Goal: Task Accomplishment & Management: Complete application form

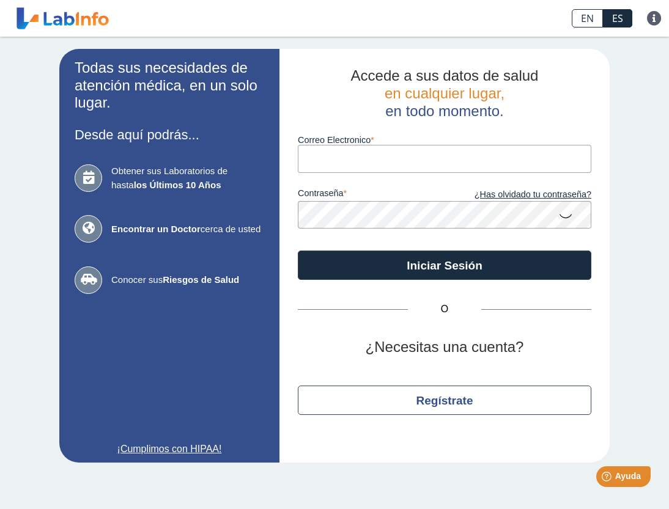
type input "[EMAIL_ADDRESS][DOMAIN_NAME]"
click at [444, 264] on button "Iniciar Sesión" at bounding box center [444, 265] width 293 height 29
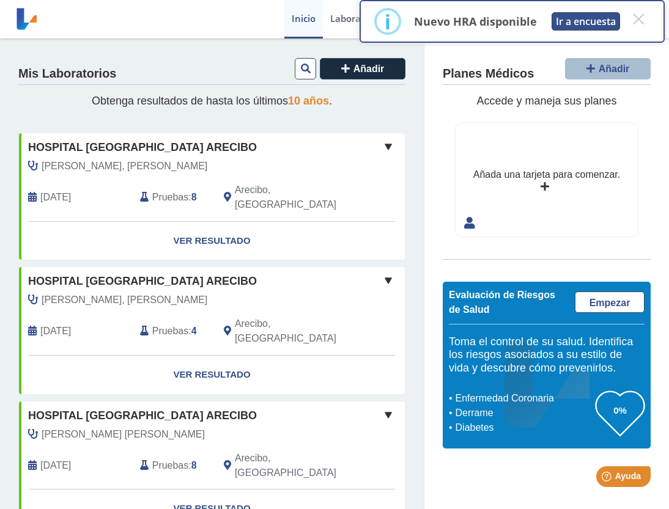
click at [569, 21] on button "Ir a encuesta" at bounding box center [585, 21] width 68 height 18
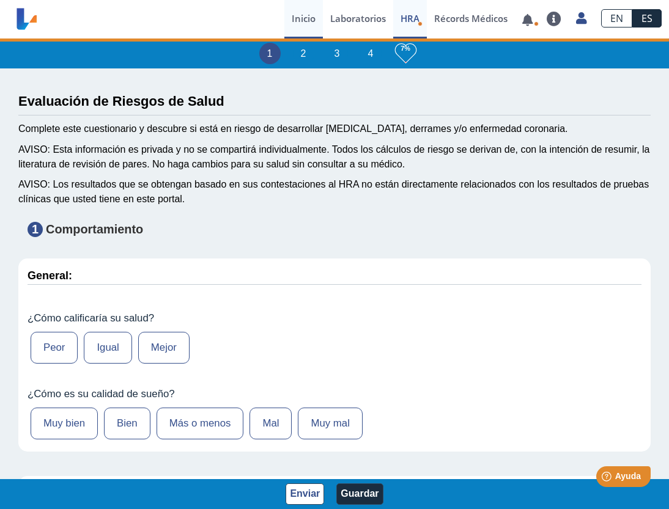
click at [306, 21] on link "Inicio" at bounding box center [303, 19] width 39 height 39
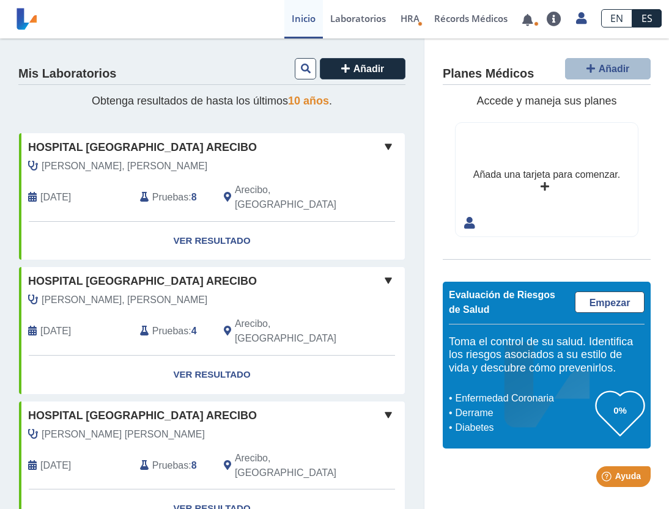
click at [611, 18] on link "EN" at bounding box center [616, 18] width 31 height 18
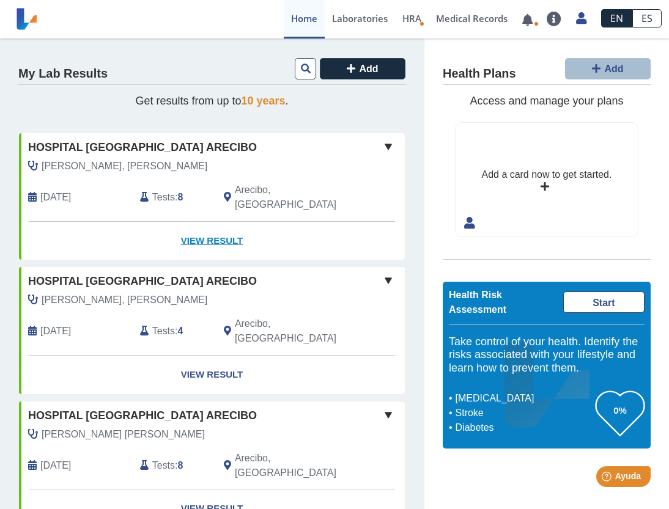
click at [239, 222] on link "View Result" at bounding box center [212, 241] width 386 height 39
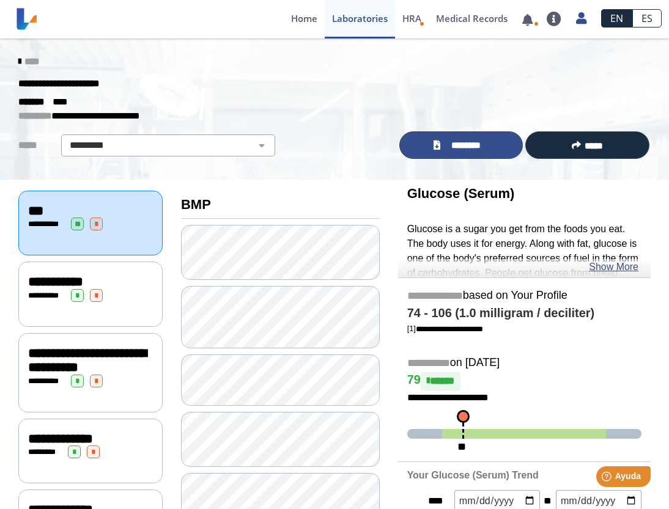
click at [440, 141] on icon at bounding box center [436, 145] width 7 height 9
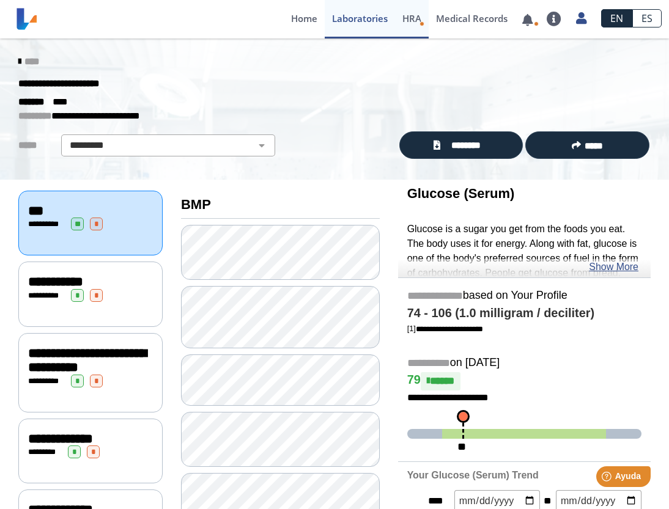
click at [411, 13] on span "HRA" at bounding box center [411, 18] width 19 height 12
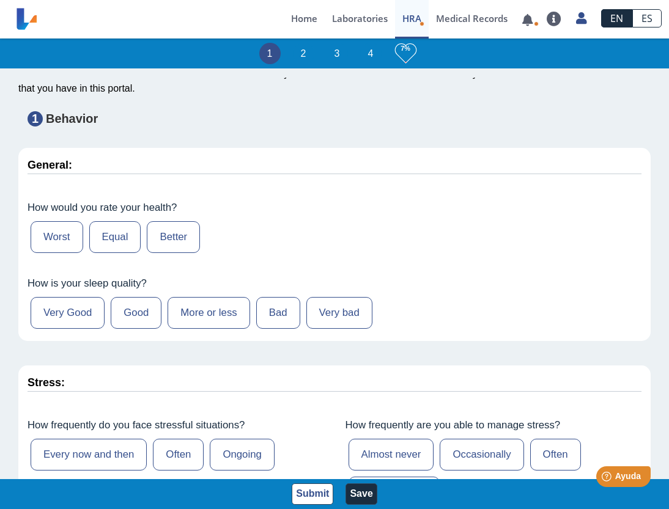
scroll to position [113, 0]
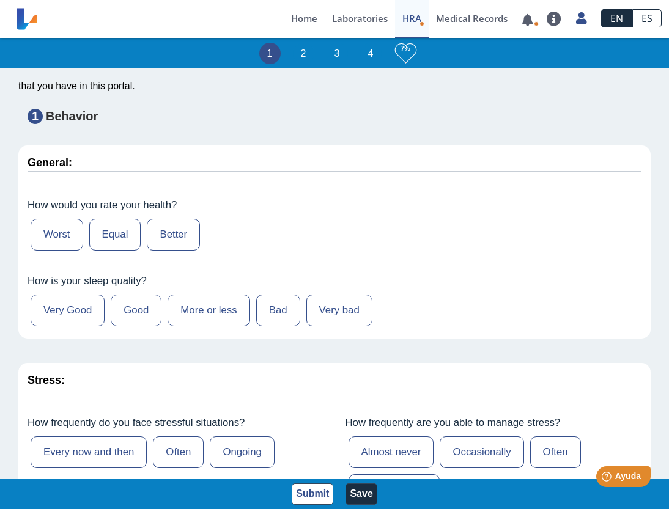
click at [126, 234] on label "Equal" at bounding box center [115, 235] width 52 height 32
click at [0, 0] on input "Equal" at bounding box center [0, 0] width 0 height 0
click at [233, 305] on label "More or less" at bounding box center [209, 311] width 82 height 32
click at [0, 0] on input "More or less" at bounding box center [0, 0] width 0 height 0
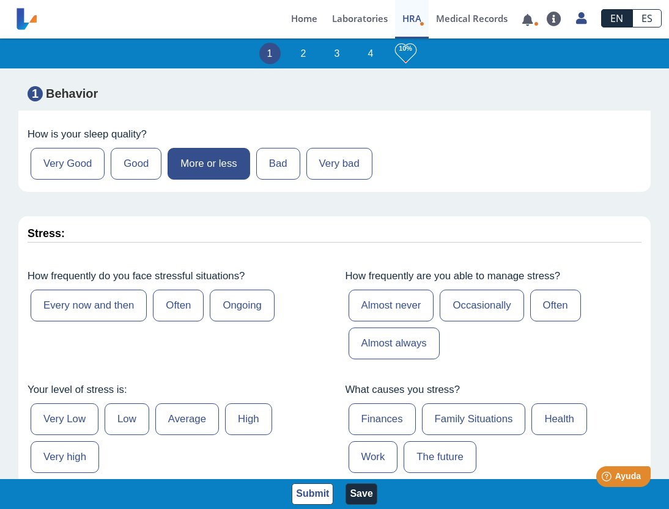
scroll to position [262, 0]
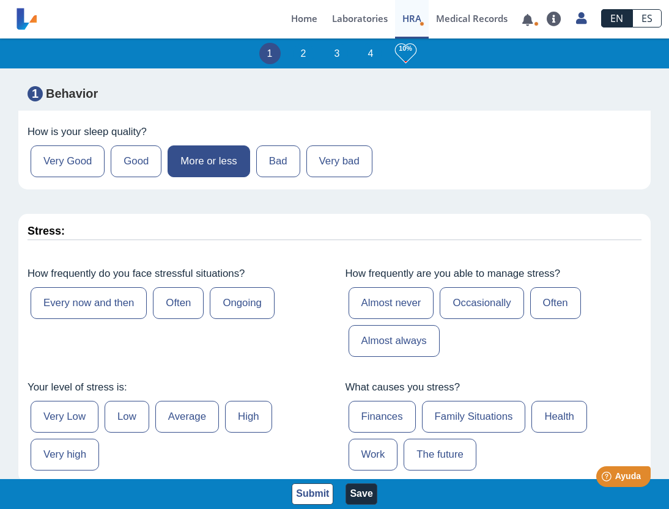
click at [172, 293] on label "Often" at bounding box center [178, 303] width 51 height 32
click at [0, 0] on input "Often" at bounding box center [0, 0] width 0 height 0
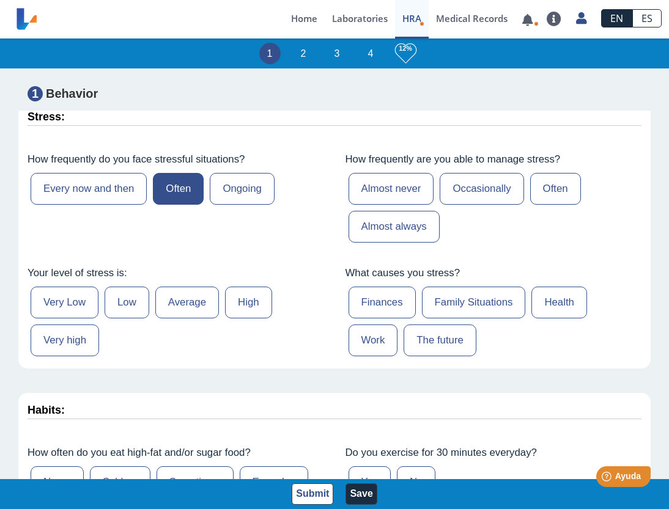
scroll to position [388, 0]
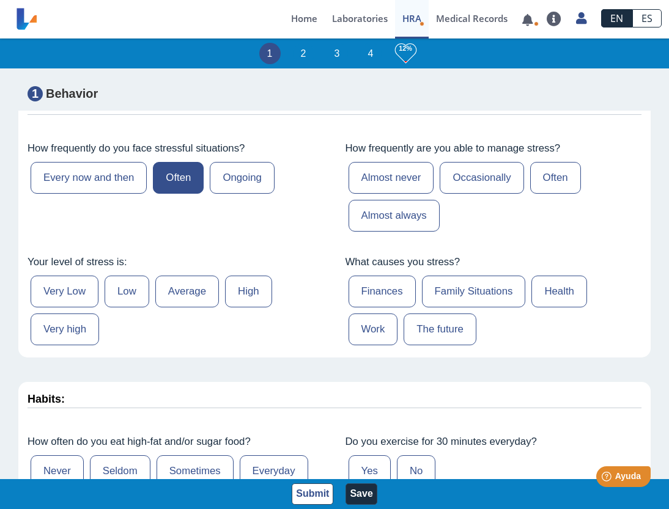
click at [402, 211] on label "Almost always" at bounding box center [393, 216] width 91 height 32
click at [0, 0] on input "Almost always" at bounding box center [0, 0] width 0 height 0
click at [177, 285] on label "Average" at bounding box center [187, 292] width 64 height 32
click at [0, 0] on input "Average" at bounding box center [0, 0] width 0 height 0
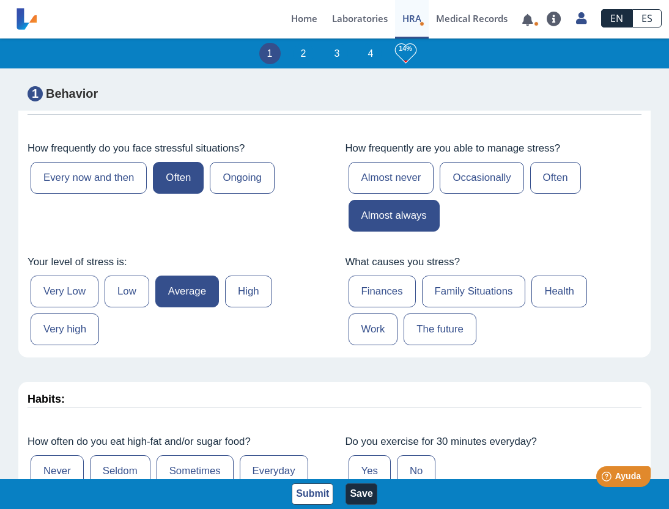
click at [561, 287] on label "Health" at bounding box center [559, 292] width 56 height 32
click at [0, 0] on input "Health" at bounding box center [0, 0] width 0 height 0
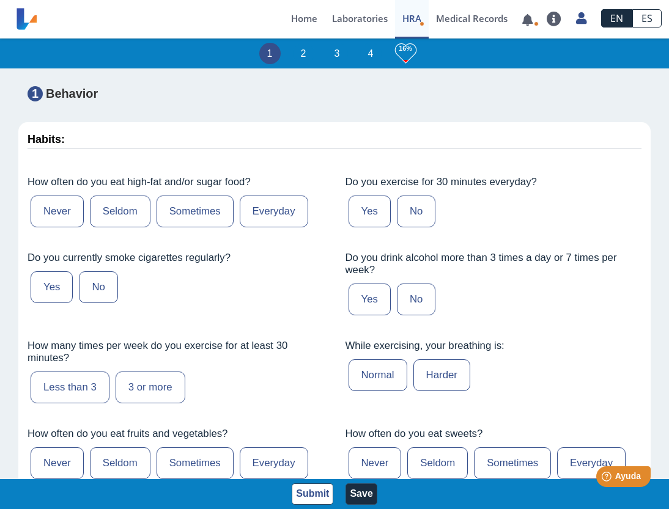
scroll to position [648, 0]
click at [130, 205] on label "Seldom" at bounding box center [120, 211] width 61 height 32
click at [0, 0] on input "Seldom" at bounding box center [0, 0] width 0 height 0
click at [407, 202] on label "No" at bounding box center [416, 211] width 39 height 32
click at [0, 0] on input "No" at bounding box center [0, 0] width 0 height 0
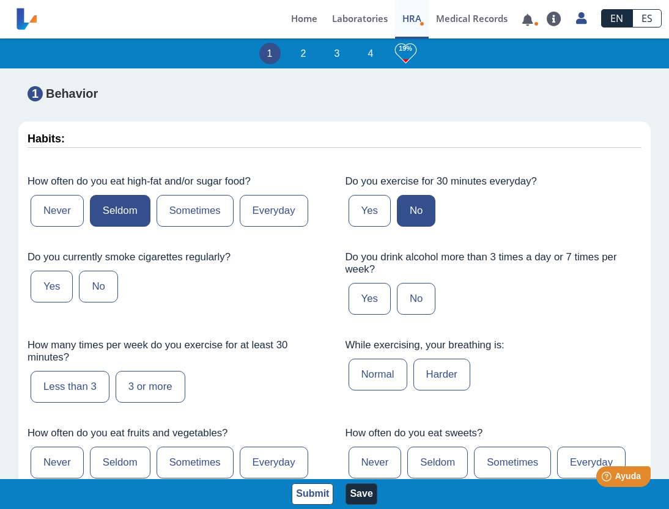
click at [411, 297] on label "No" at bounding box center [416, 299] width 39 height 32
click at [0, 0] on input "No" at bounding box center [0, 0] width 0 height 0
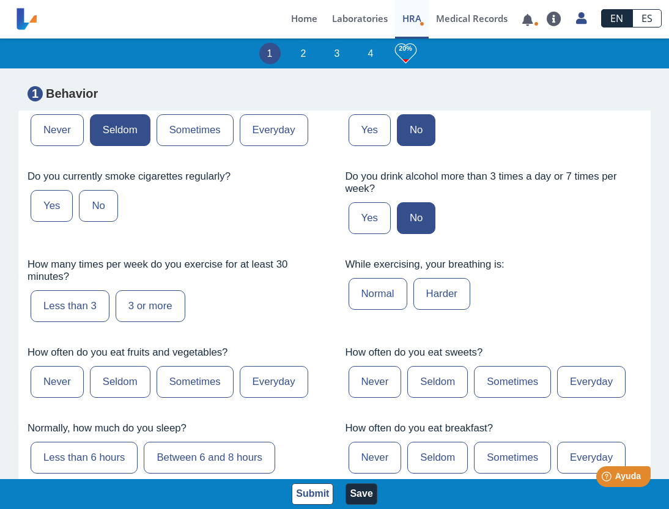
scroll to position [729, 0]
click at [391, 284] on label "Normal" at bounding box center [377, 294] width 59 height 32
click at [0, 0] on input "Normal" at bounding box center [0, 0] width 0 height 0
click at [97, 301] on label "Less than 3" at bounding box center [70, 306] width 79 height 32
click at [0, 0] on input "Less than 3" at bounding box center [0, 0] width 0 height 0
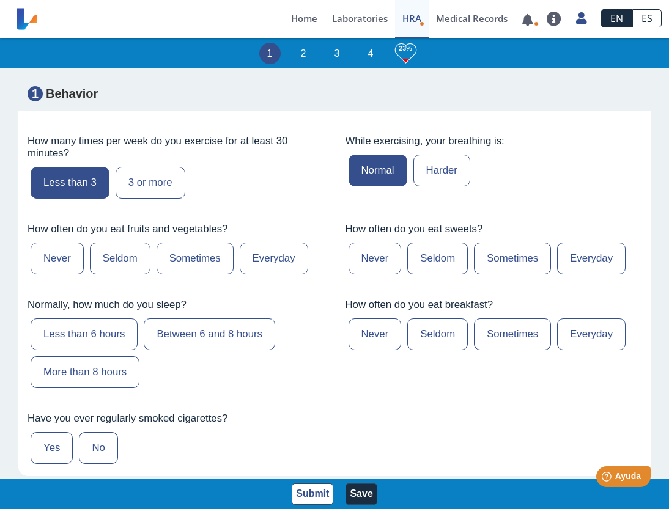
scroll to position [863, 0]
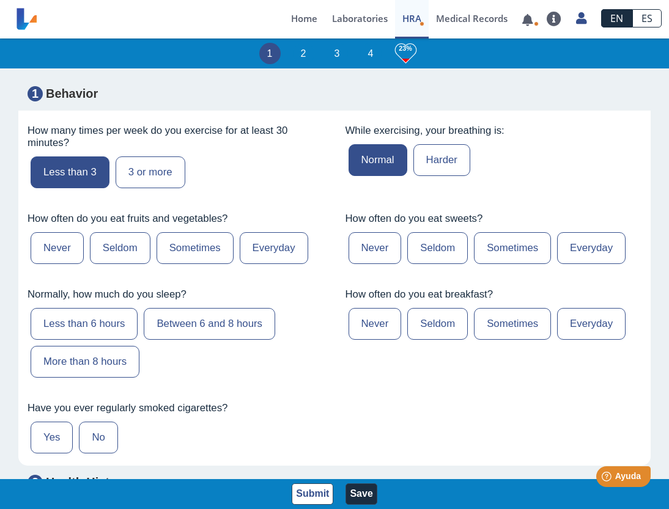
click at [184, 248] on label "Sometimes" at bounding box center [195, 248] width 77 height 32
click at [0, 0] on input "Sometimes" at bounding box center [0, 0] width 0 height 0
click at [443, 238] on label "Seldom" at bounding box center [437, 248] width 61 height 32
click at [0, 0] on input "Seldom" at bounding box center [0, 0] width 0 height 0
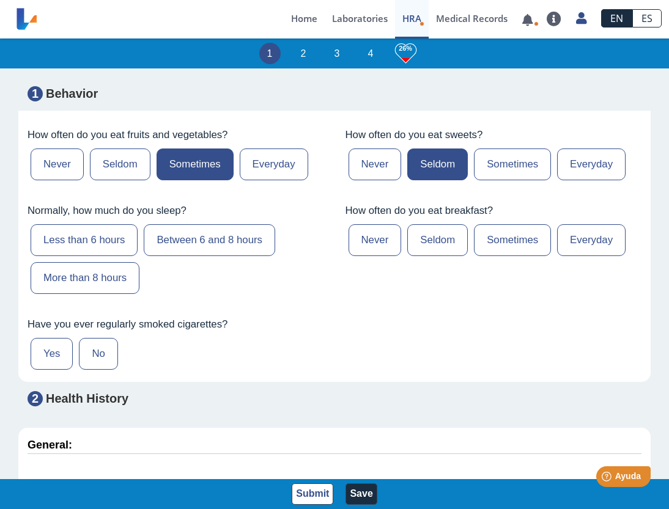
scroll to position [947, 0]
click at [119, 241] on label "Less than 6 hours" at bounding box center [84, 240] width 107 height 32
click at [0, 0] on input "Less than 6 hours" at bounding box center [0, 0] width 0 height 0
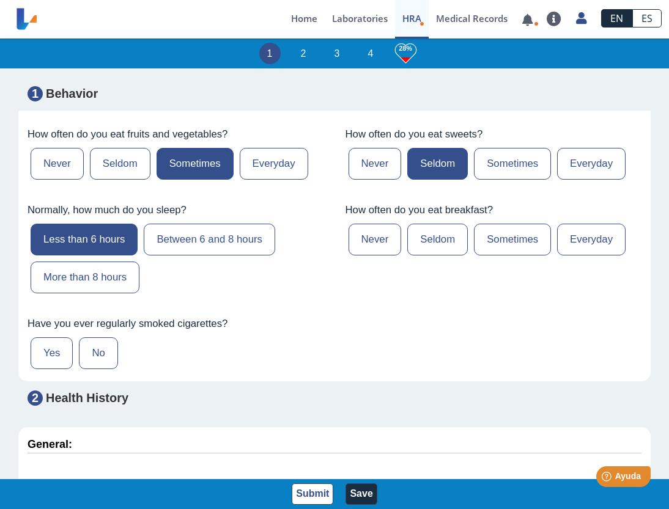
click at [419, 238] on label "Seldom" at bounding box center [437, 240] width 61 height 32
click at [0, 0] on input "Seldom" at bounding box center [0, 0] width 0 height 0
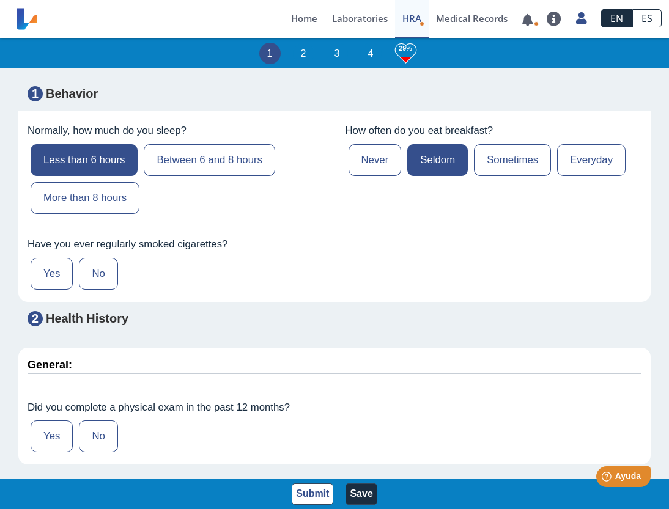
scroll to position [1036, 0]
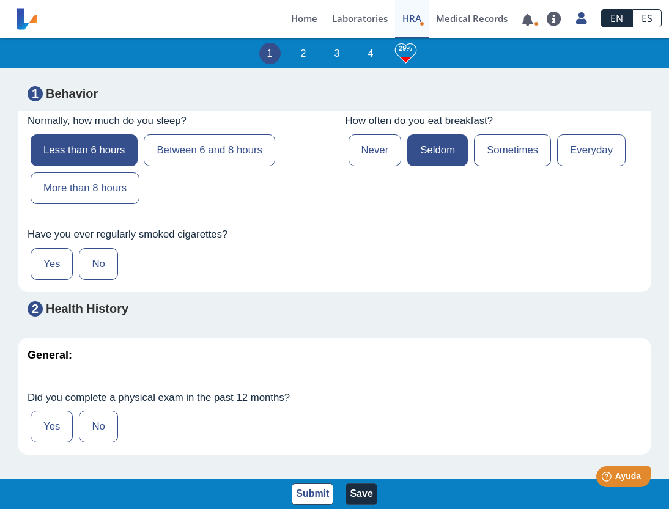
click at [110, 257] on label "No" at bounding box center [98, 264] width 39 height 32
click at [0, 0] on input "No" at bounding box center [0, 0] width 0 height 0
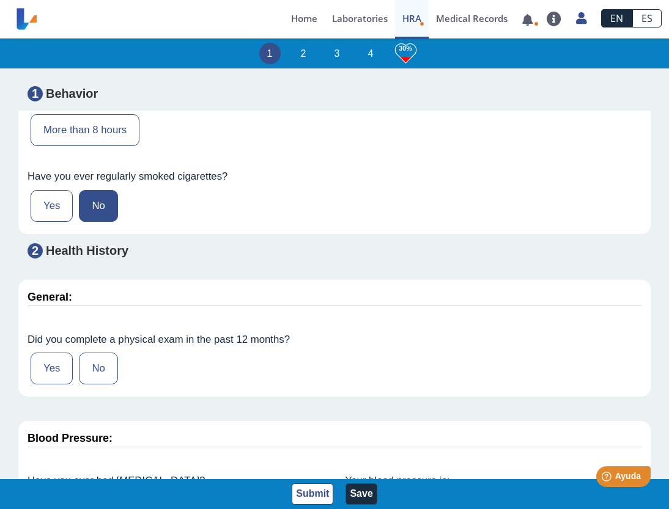
scroll to position [1083, 0]
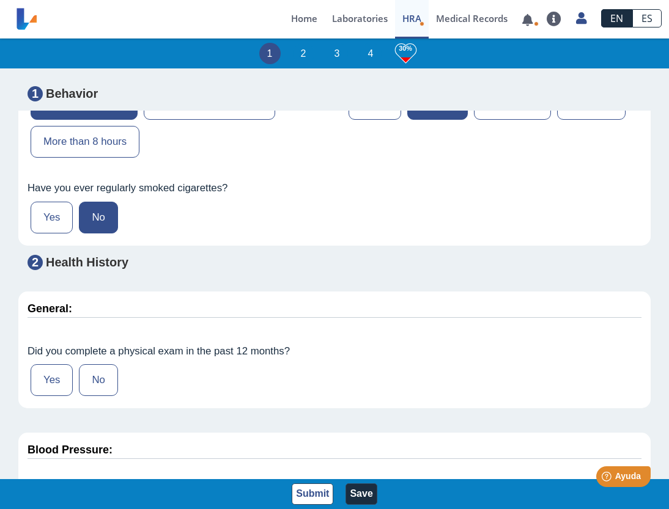
click at [46, 204] on label "Yes" at bounding box center [52, 218] width 42 height 32
click at [0, 0] on input "Yes" at bounding box center [0, 0] width 0 height 0
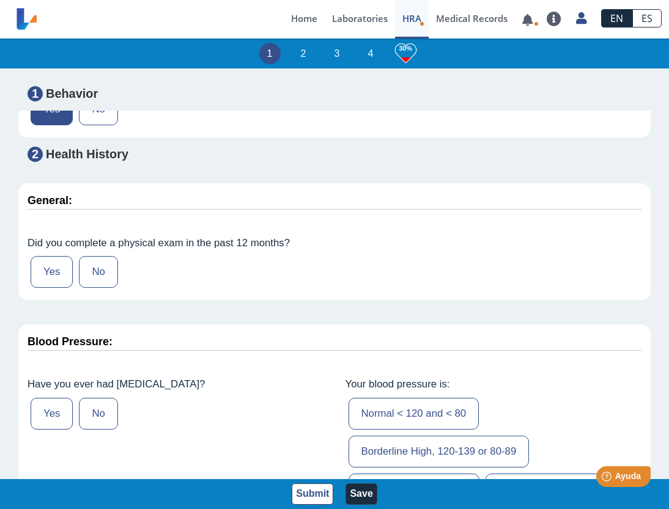
scroll to position [1192, 0]
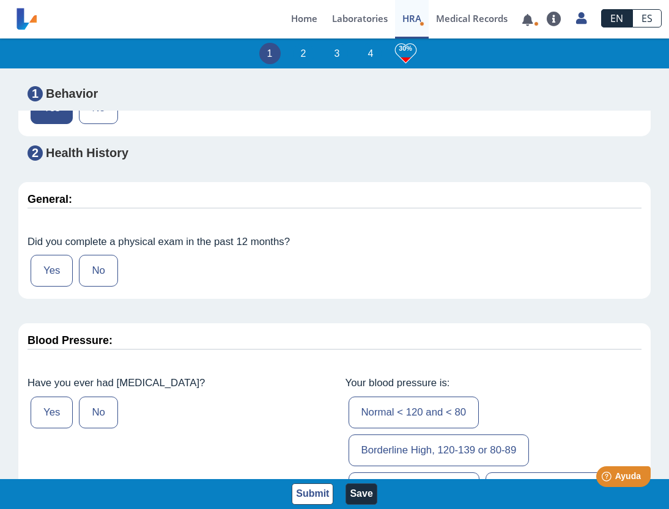
click at [37, 258] on label "Yes" at bounding box center [52, 271] width 42 height 32
click at [0, 0] on input "Yes" at bounding box center [0, 0] width 0 height 0
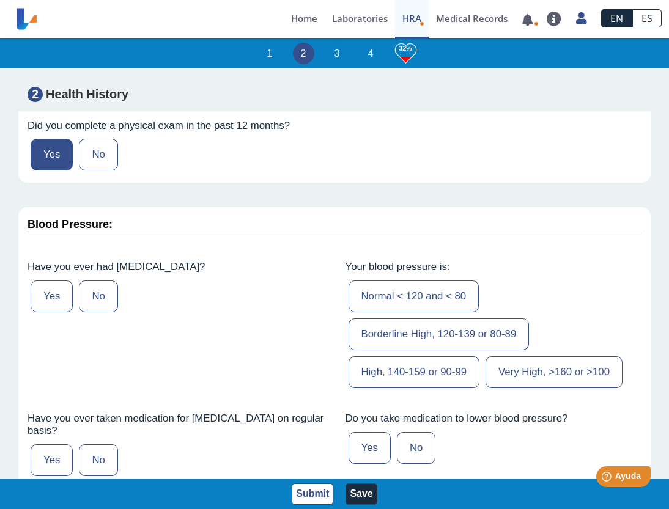
scroll to position [1314, 0]
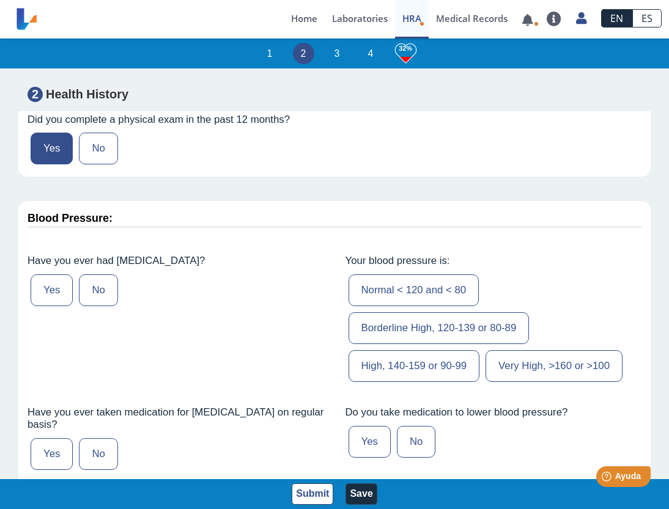
click at [97, 282] on label "No" at bounding box center [98, 290] width 39 height 32
click at [0, 0] on input "No" at bounding box center [0, 0] width 0 height 0
click at [383, 277] on label "Normal < 120 and < 80" at bounding box center [413, 290] width 131 height 32
click at [0, 0] on input "Normal < 120 and < 80" at bounding box center [0, 0] width 0 height 0
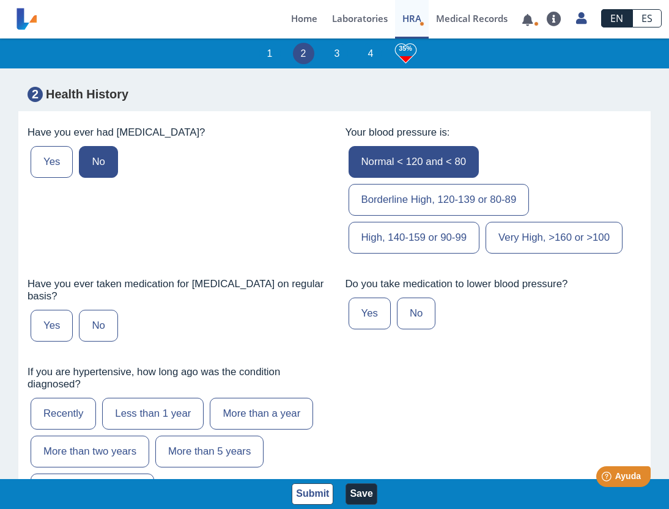
scroll to position [1452, 0]
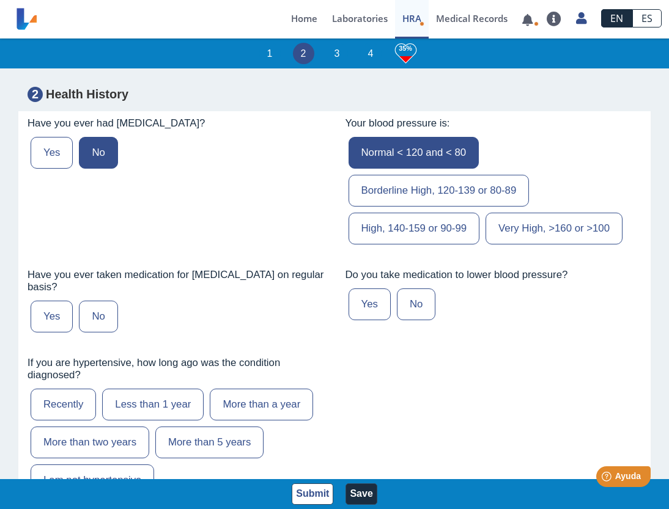
click at [109, 301] on label "No" at bounding box center [98, 317] width 39 height 32
click at [0, 0] on input "No" at bounding box center [0, 0] width 0 height 0
click at [403, 289] on label "No" at bounding box center [416, 305] width 39 height 32
click at [0, 0] on input "No" at bounding box center [0, 0] width 0 height 0
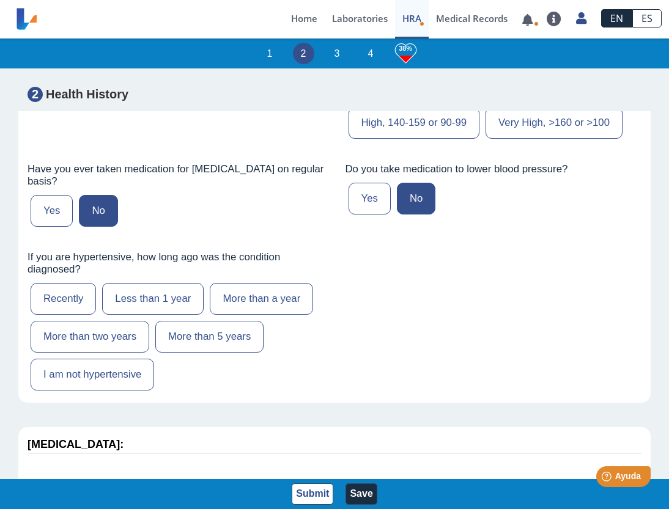
scroll to position [1567, 0]
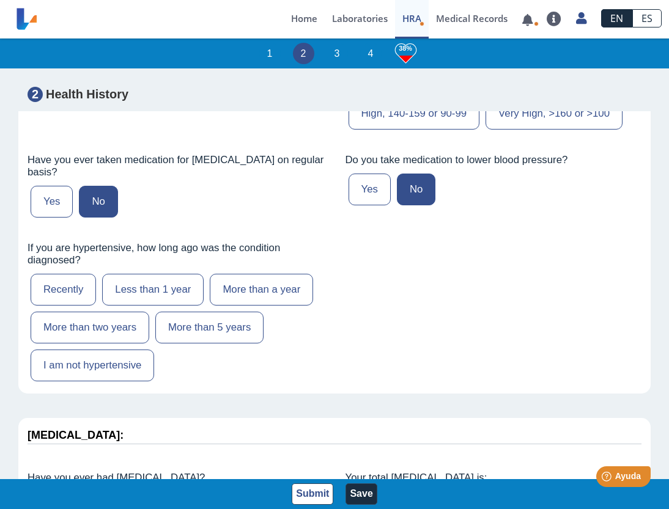
click at [153, 363] on label "I am not hypertensive" at bounding box center [92, 366] width 123 height 32
click at [0, 0] on input "I am not hypertensive" at bounding box center [0, 0] width 0 height 0
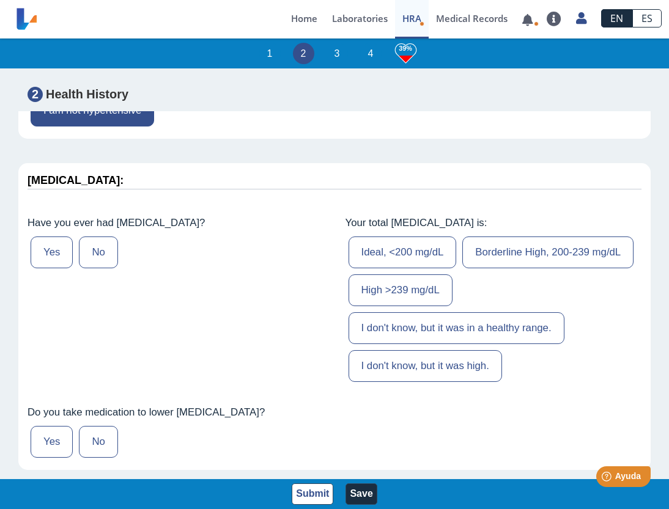
scroll to position [1823, 0]
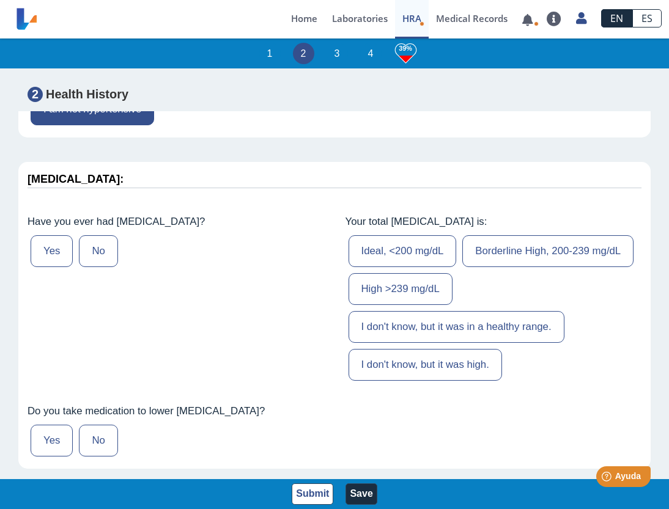
click at [123, 258] on div "Yes No" at bounding box center [176, 251] width 297 height 38
click at [109, 243] on label "No" at bounding box center [98, 251] width 39 height 32
click at [0, 0] on input "No" at bounding box center [0, 0] width 0 height 0
click at [410, 240] on label "Ideal, <200 mg/dL" at bounding box center [402, 251] width 108 height 32
click at [0, 0] on input "Ideal, <200 mg/dL" at bounding box center [0, 0] width 0 height 0
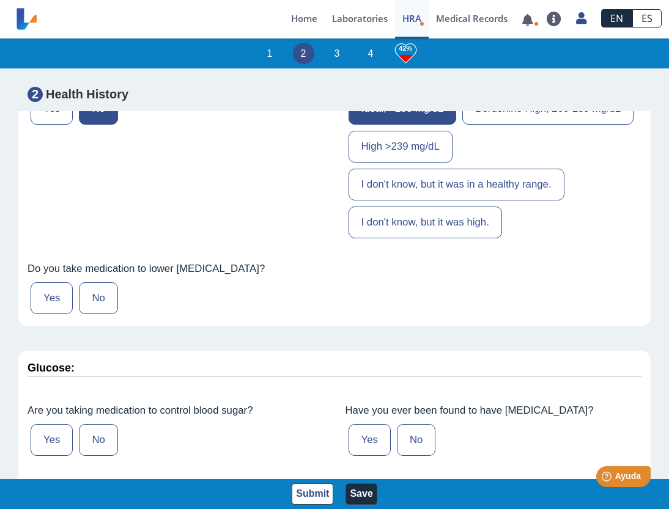
scroll to position [1968, 0]
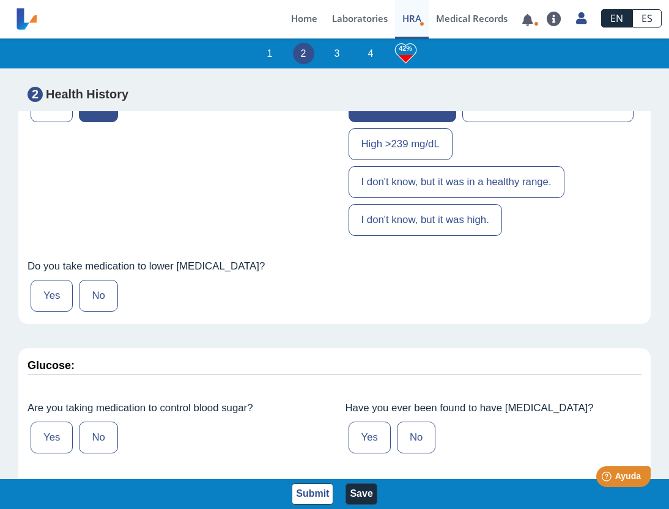
click at [112, 280] on label "No" at bounding box center [98, 296] width 39 height 32
click at [0, 0] on input "No" at bounding box center [0, 0] width 0 height 0
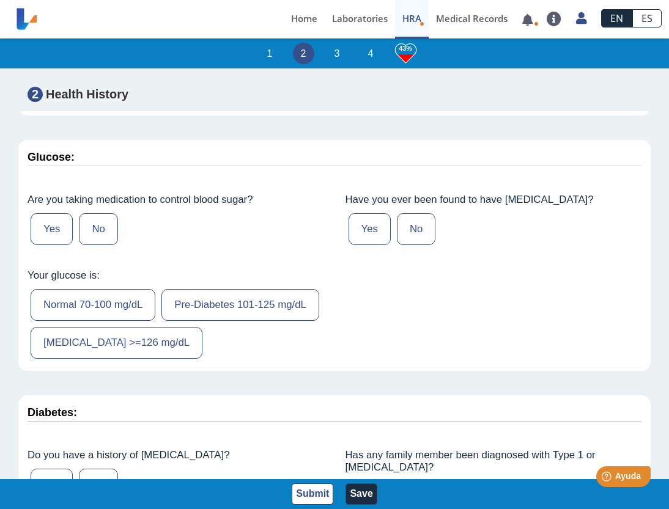
scroll to position [2187, 0]
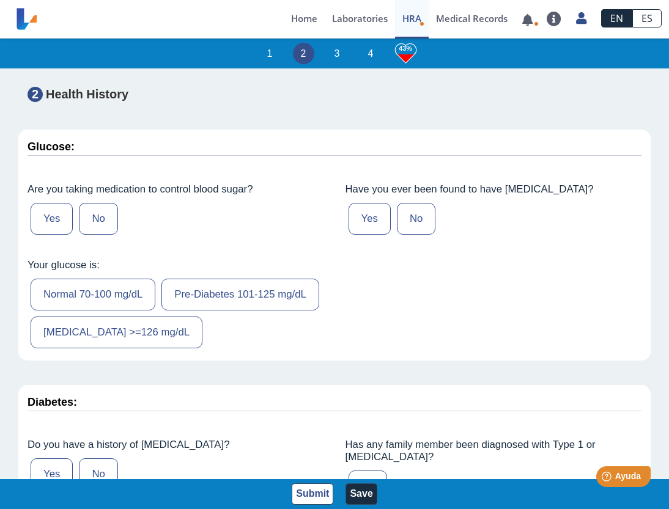
click at [109, 215] on label "No" at bounding box center [98, 219] width 39 height 32
click at [0, 0] on input "No" at bounding box center [0, 0] width 0 height 0
click at [410, 203] on label "No" at bounding box center [416, 219] width 39 height 32
click at [0, 0] on input "No" at bounding box center [0, 0] width 0 height 0
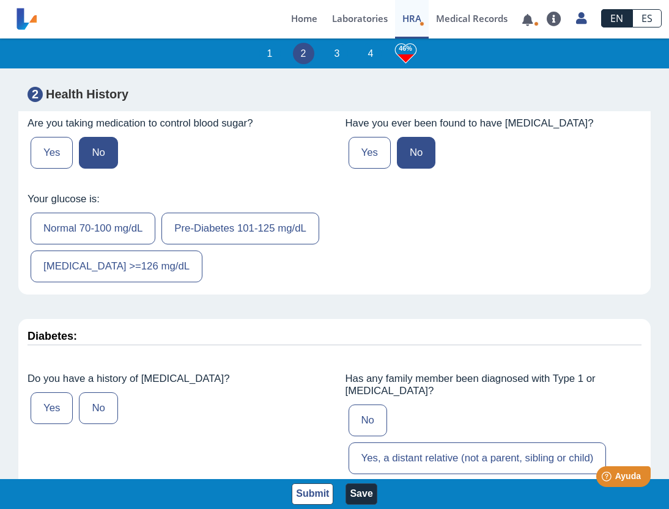
click at [95, 230] on label "Normal 70-100 mg/dL" at bounding box center [93, 229] width 125 height 32
click at [0, 0] on input "Normal 70-100 mg/dL" at bounding box center [0, 0] width 0 height 0
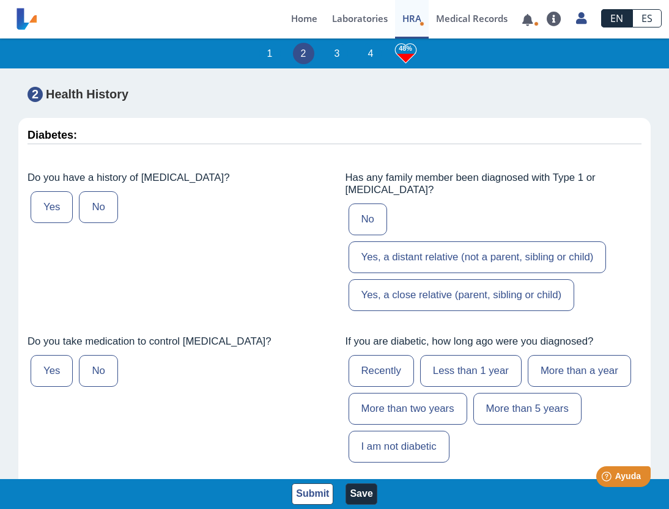
scroll to position [2436, 0]
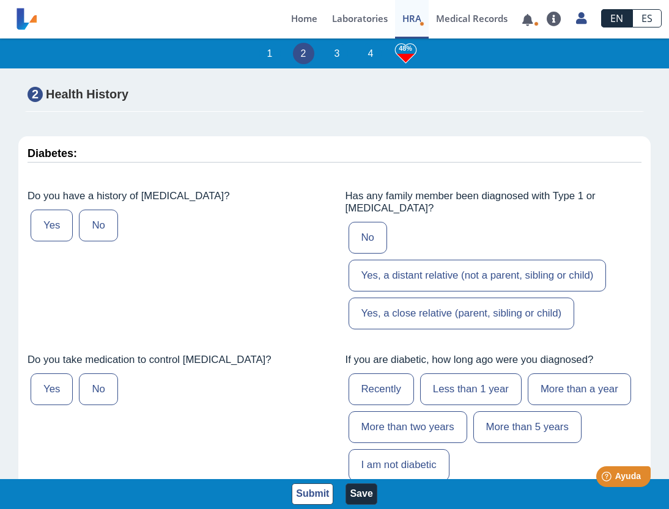
click at [95, 241] on label "No" at bounding box center [98, 226] width 39 height 32
click at [0, 0] on input "No" at bounding box center [0, 0] width 0 height 0
click at [362, 254] on label "No" at bounding box center [367, 238] width 39 height 32
click at [0, 0] on input "No" at bounding box center [0, 0] width 0 height 0
click at [106, 405] on label "No" at bounding box center [98, 390] width 39 height 32
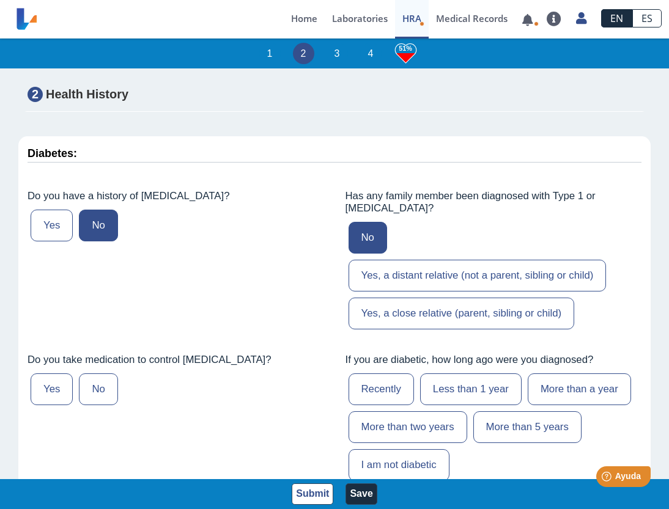
click at [0, 0] on input "No" at bounding box center [0, 0] width 0 height 0
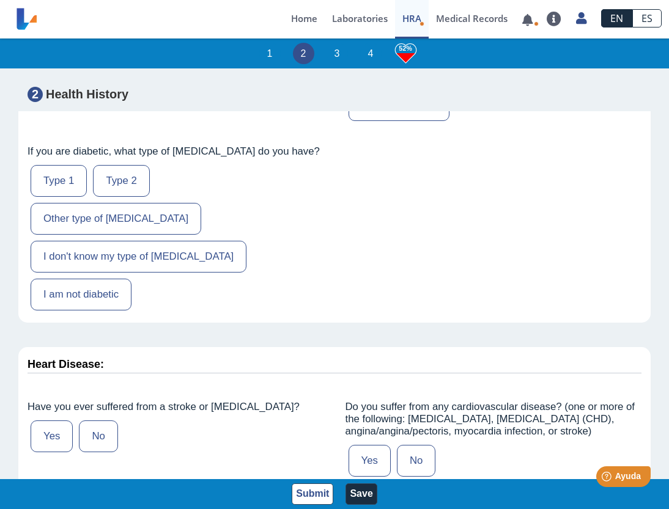
scroll to position [2805, 0]
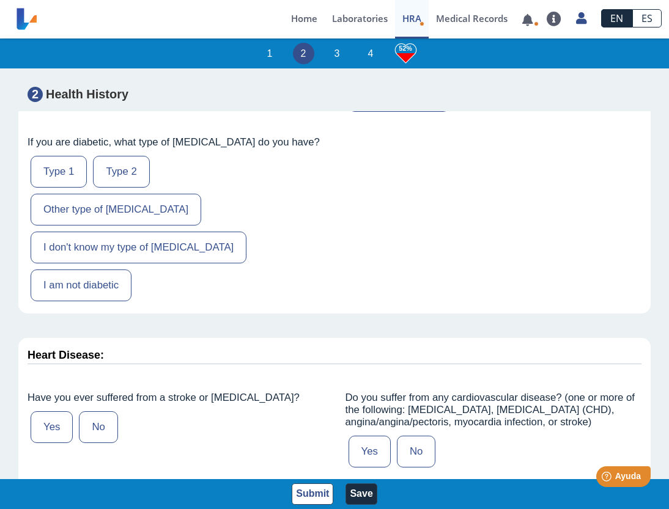
click at [131, 270] on label "I am not diabetic" at bounding box center [81, 286] width 101 height 32
click at [0, 0] on input "I am not diabetic" at bounding box center [0, 0] width 0 height 0
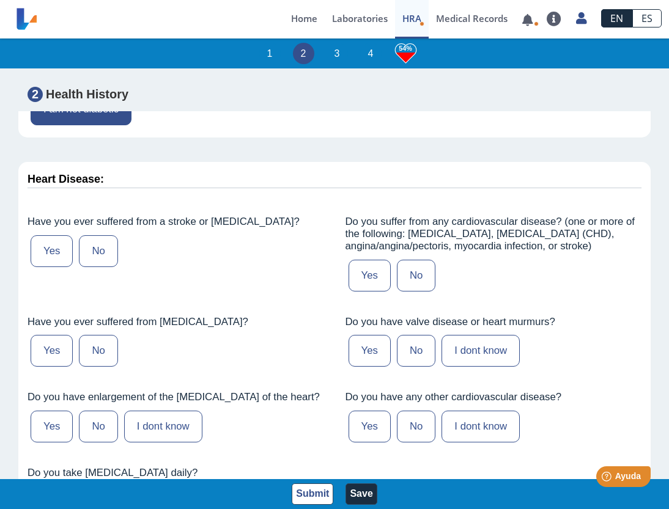
scroll to position [3012, 0]
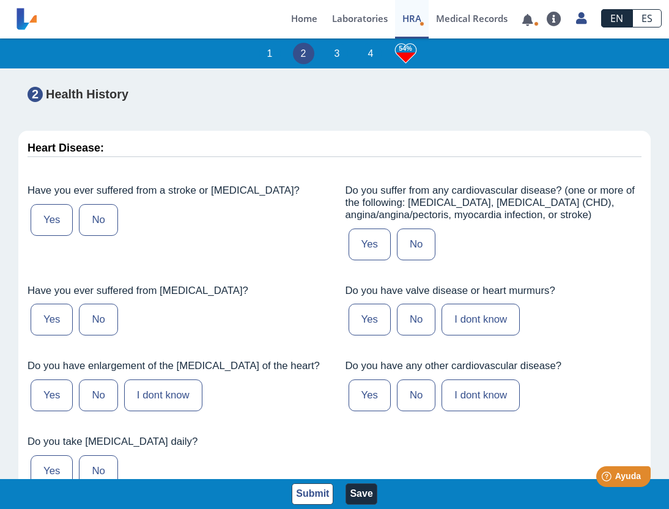
click at [101, 204] on label "No" at bounding box center [98, 220] width 39 height 32
click at [0, 0] on input "No" at bounding box center [0, 0] width 0 height 0
click at [102, 304] on label "No" at bounding box center [98, 320] width 39 height 32
click at [0, 0] on input "No" at bounding box center [0, 0] width 0 height 0
click at [105, 380] on label "No" at bounding box center [98, 396] width 39 height 32
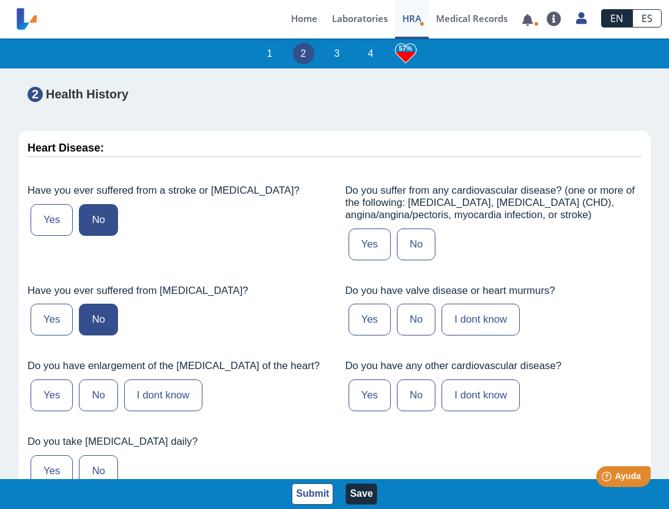
click at [0, 0] on input "No" at bounding box center [0, 0] width 0 height 0
click at [111, 455] on label "No" at bounding box center [98, 471] width 39 height 32
click at [0, 0] on input "No" at bounding box center [0, 0] width 0 height 0
click at [405, 229] on label "No" at bounding box center [416, 245] width 39 height 32
click at [0, 0] on input "No" at bounding box center [0, 0] width 0 height 0
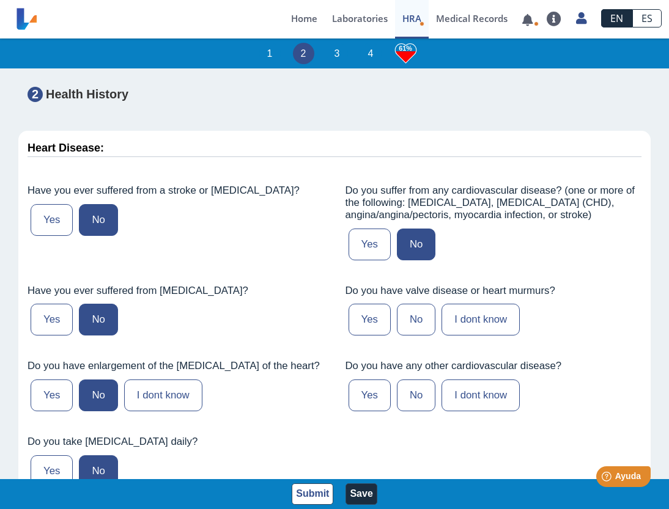
click at [409, 304] on label "No" at bounding box center [416, 320] width 39 height 32
click at [0, 0] on input "No" at bounding box center [0, 0] width 0 height 0
click at [414, 380] on label "No" at bounding box center [416, 396] width 39 height 32
click at [0, 0] on input "No" at bounding box center [0, 0] width 0 height 0
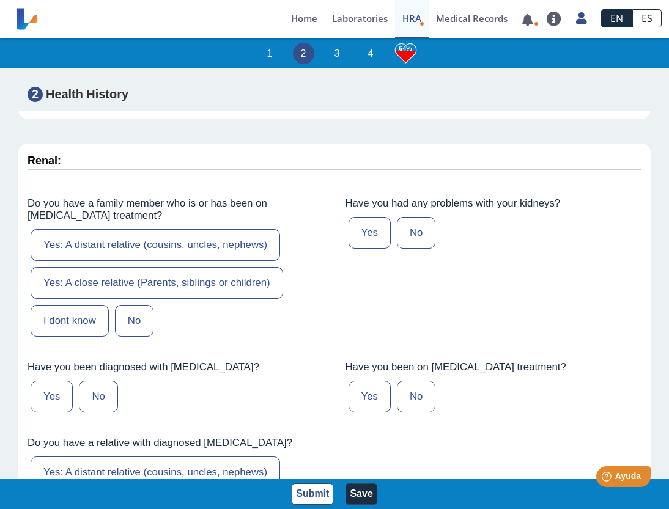
scroll to position [3393, 0]
click at [427, 216] on label "No" at bounding box center [416, 232] width 39 height 32
click at [0, 0] on input "No" at bounding box center [0, 0] width 0 height 0
click at [142, 304] on label "No" at bounding box center [134, 320] width 39 height 32
click at [0, 0] on input "No" at bounding box center [0, 0] width 0 height 0
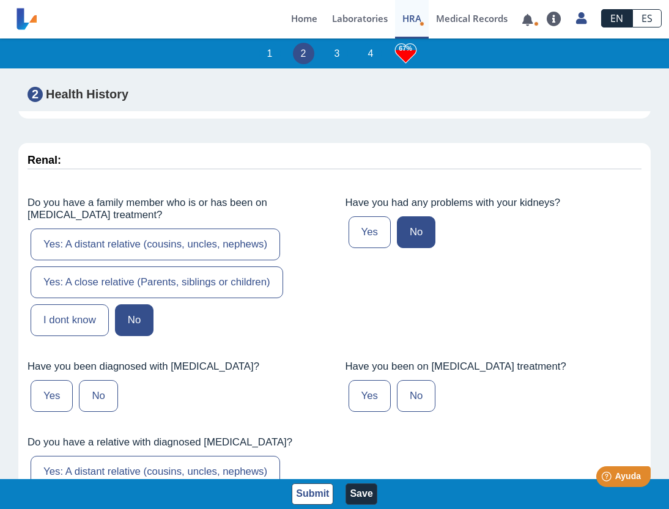
click at [98, 380] on label "No" at bounding box center [98, 396] width 39 height 32
click at [0, 0] on input "No" at bounding box center [0, 0] width 0 height 0
click at [413, 380] on label "No" at bounding box center [416, 396] width 39 height 32
click at [0, 0] on input "No" at bounding box center [0, 0] width 0 height 0
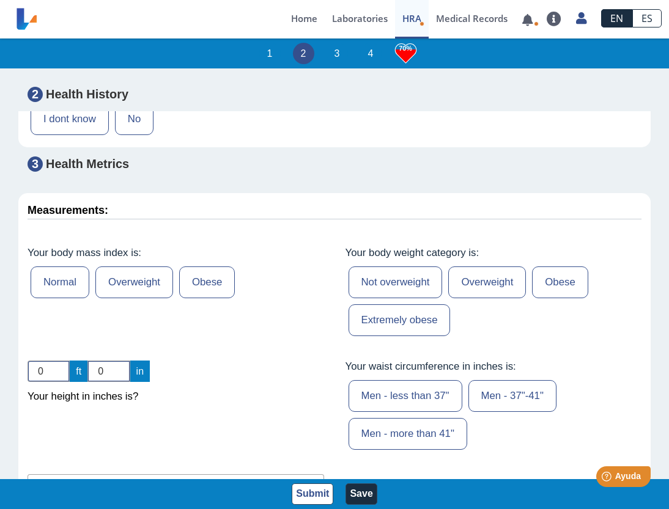
scroll to position [3828, 0]
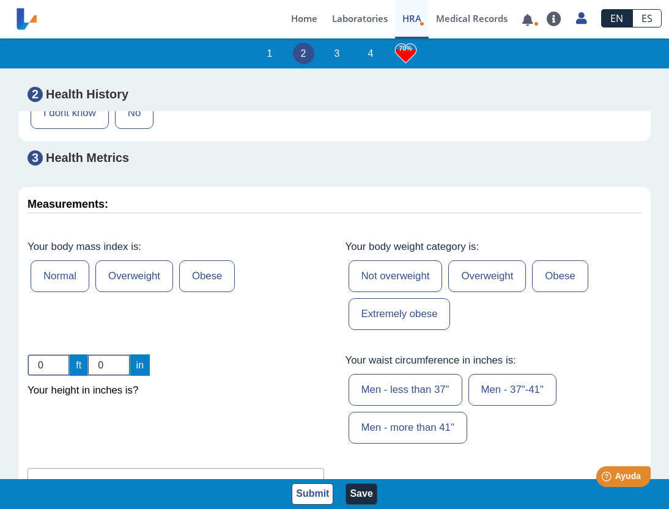
click at [67, 260] on label "Normal" at bounding box center [60, 276] width 59 height 32
click at [0, 0] on input "Normal" at bounding box center [0, 0] width 0 height 0
click at [410, 260] on label "Not overweight" at bounding box center [395, 276] width 94 height 32
click at [0, 0] on input "Not overweight" at bounding box center [0, 0] width 0 height 0
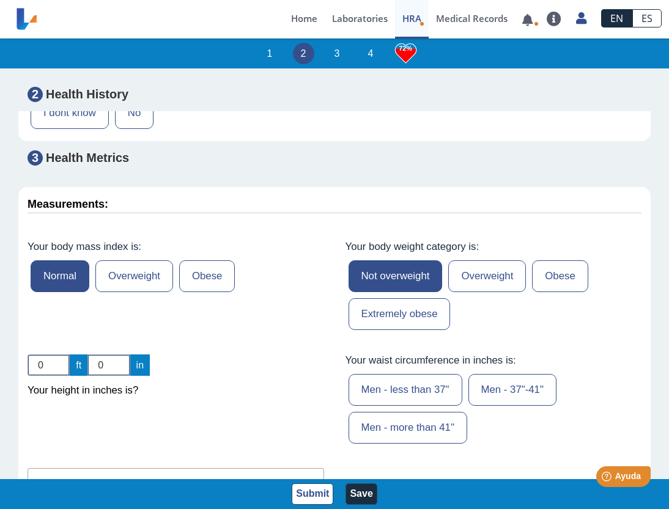
click at [359, 374] on label "Men - less than 37"" at bounding box center [405, 390] width 114 height 32
click at [0, 0] on input "Men - less than 37"" at bounding box center [0, 0] width 0 height 0
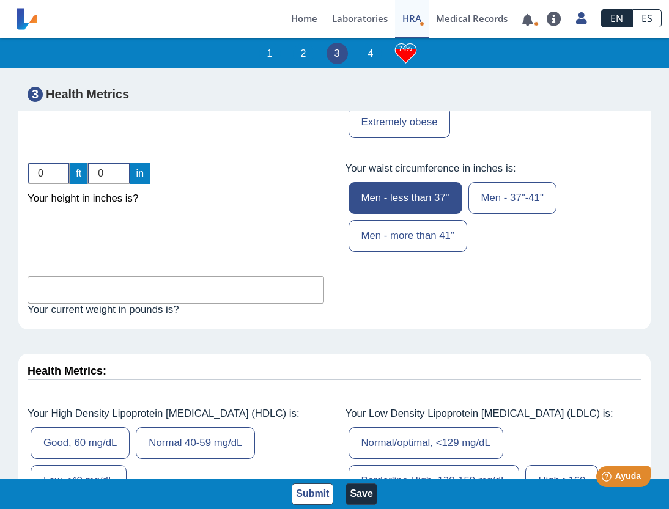
scroll to position [3966, 0]
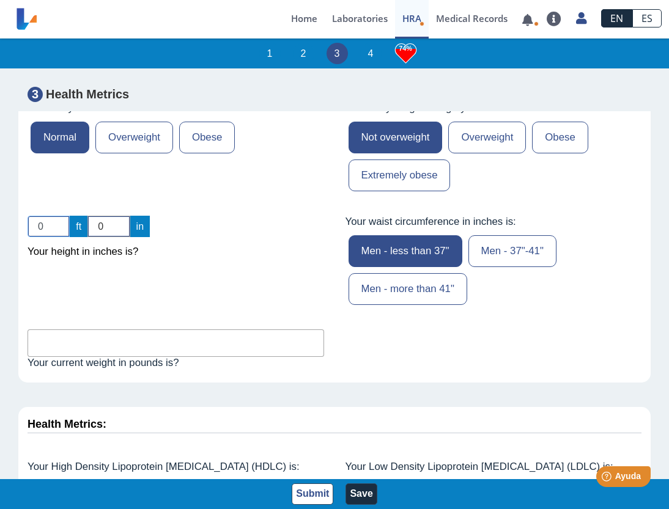
drag, startPoint x: 50, startPoint y: 168, endPoint x: 2, endPoint y: 160, distance: 47.6
click at [2, 160] on app-hra "1 2 3 4 74% Health Risk Assessment Fill out this questionnaire and discover if …" at bounding box center [334, 275] width 669 height 473
type input "5"
drag, startPoint x: 112, startPoint y: 165, endPoint x: 72, endPoint y: 163, distance: 40.4
click at [72, 216] on div "5 ft 0 in" at bounding box center [89, 226] width 122 height 21
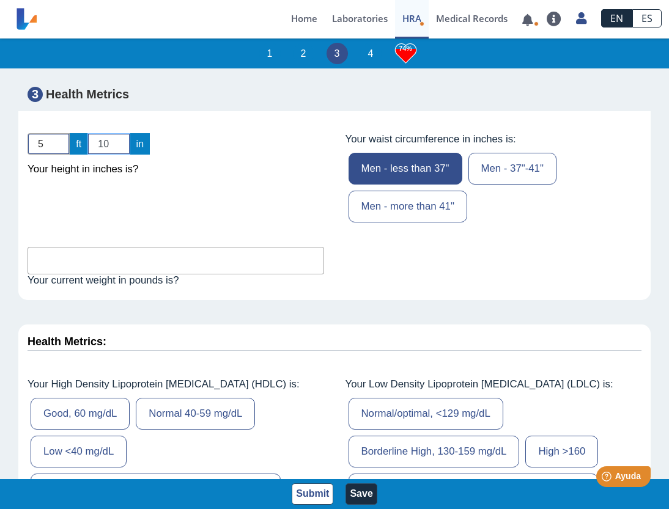
scroll to position [4059, 0]
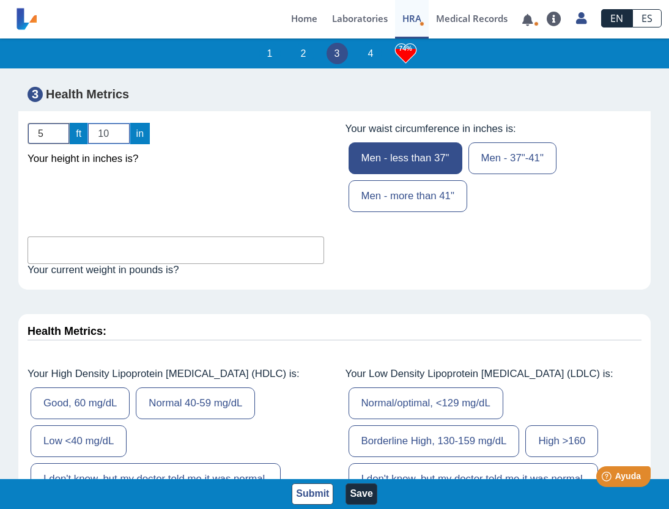
type input "10"
click at [202, 237] on input "text" at bounding box center [176, 251] width 297 height 28
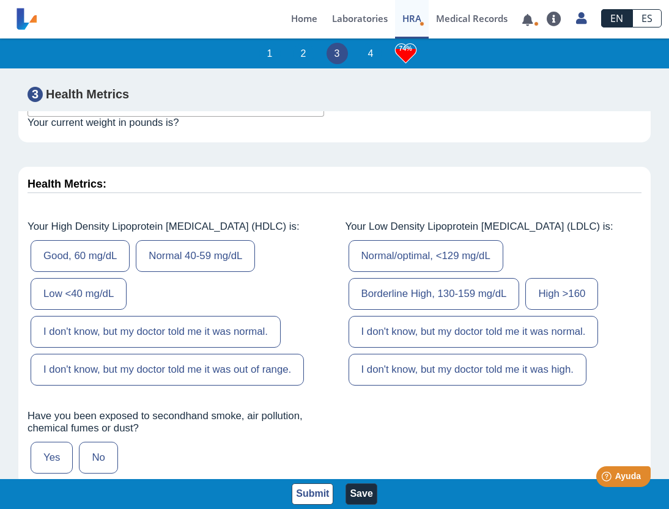
scroll to position [4209, 0]
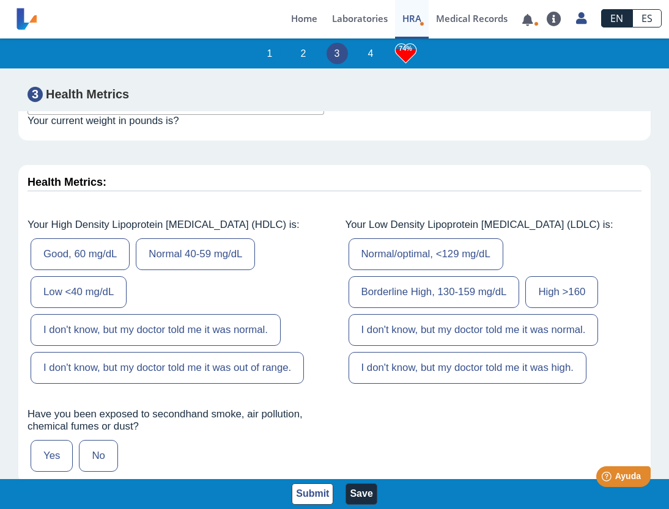
type input "120"
click at [116, 238] on label "Good, 60 mg/dL" at bounding box center [80, 254] width 99 height 32
click at [0, 0] on input "Good, 60 mg/dL" at bounding box center [0, 0] width 0 height 0
click at [371, 238] on label "Normal/optimal, <129 mg/dL" at bounding box center [425, 254] width 155 height 32
click at [0, 0] on input "Normal/optimal, <129 mg/dL" at bounding box center [0, 0] width 0 height 0
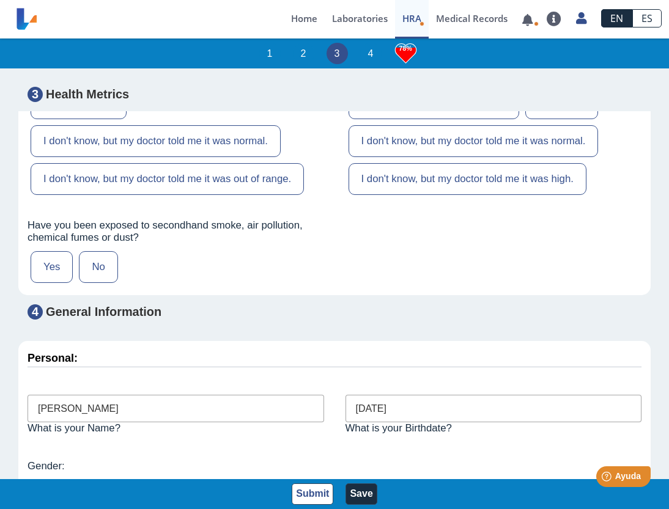
scroll to position [4399, 0]
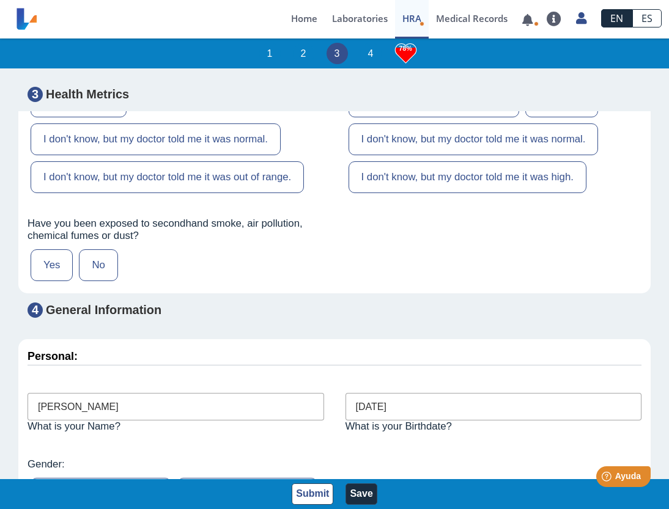
click at [57, 249] on label "Yes" at bounding box center [52, 265] width 42 height 32
click at [0, 0] on input "Yes" at bounding box center [0, 0] width 0 height 0
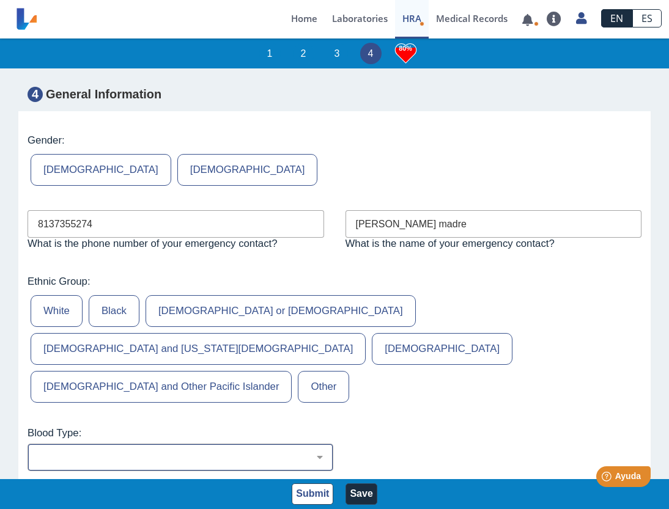
scroll to position [4729, 0]
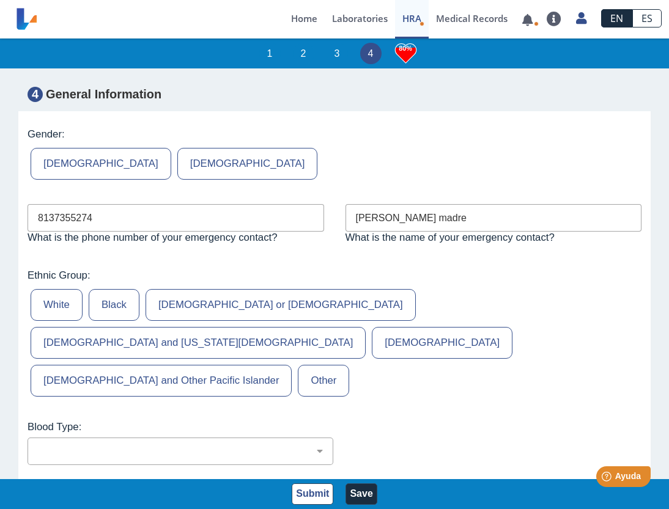
click at [175, 289] on label "[DEMOGRAPHIC_DATA] or [DEMOGRAPHIC_DATA]" at bounding box center [281, 305] width 270 height 32
click at [0, 0] on input "[DEMOGRAPHIC_DATA] or [DEMOGRAPHIC_DATA]" at bounding box center [0, 0] width 0 height 0
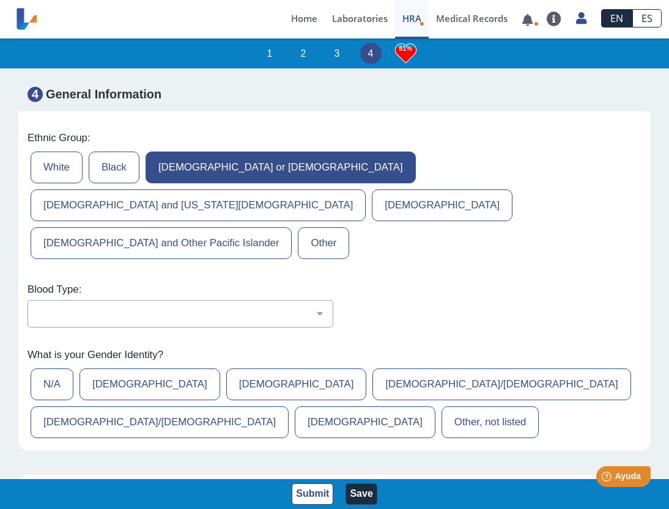
scroll to position [4869, 0]
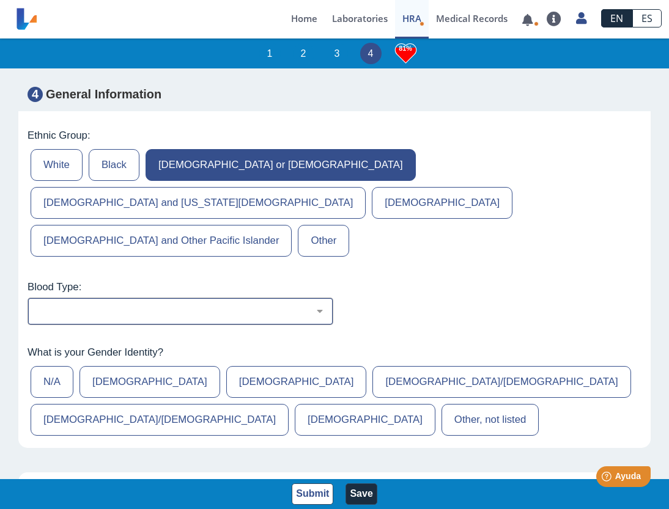
select select "1: 227"
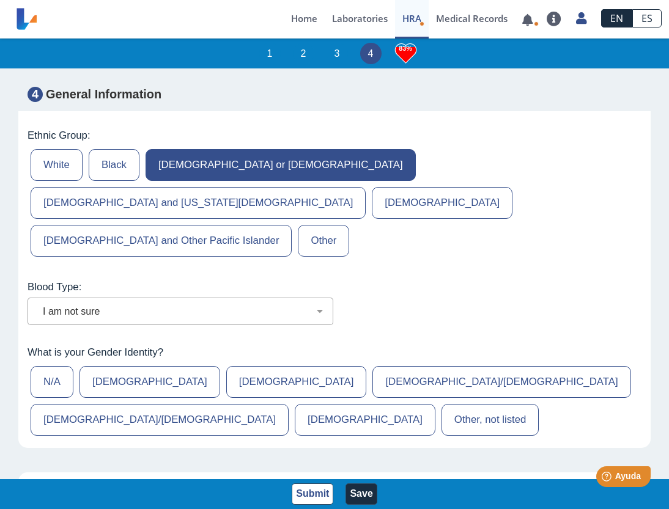
click at [226, 366] on label "[DEMOGRAPHIC_DATA]" at bounding box center [296, 382] width 141 height 32
click at [0, 0] on input "[DEMOGRAPHIC_DATA]" at bounding box center [0, 0] width 0 height 0
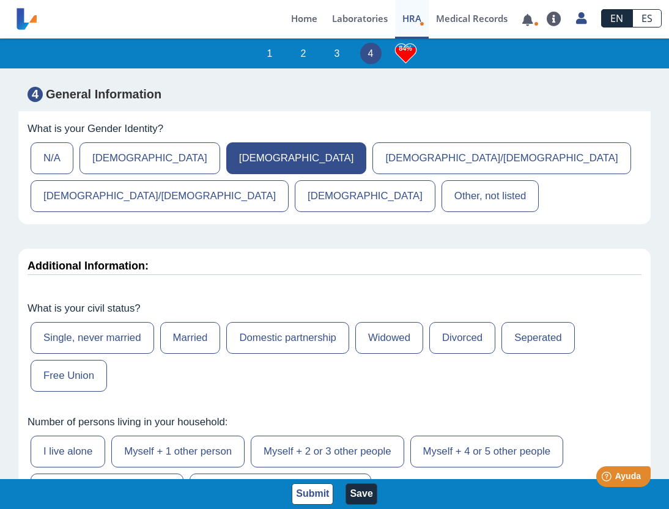
scroll to position [5094, 0]
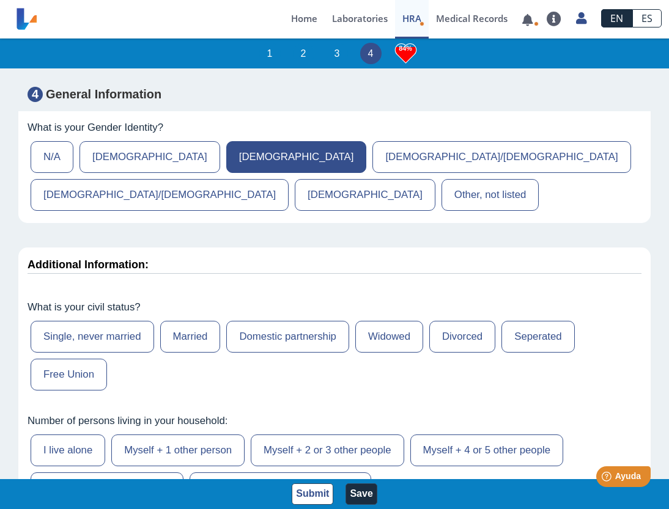
click at [129, 321] on label "Single, never married" at bounding box center [92, 337] width 123 height 32
click at [0, 0] on input "Single, never married" at bounding box center [0, 0] width 0 height 0
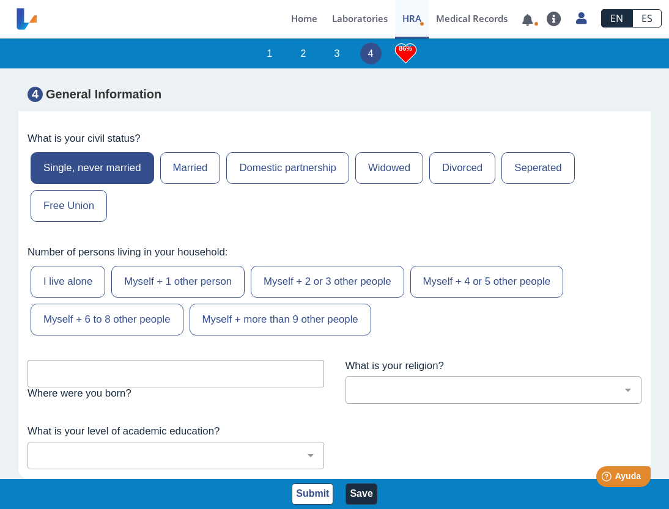
scroll to position [5266, 0]
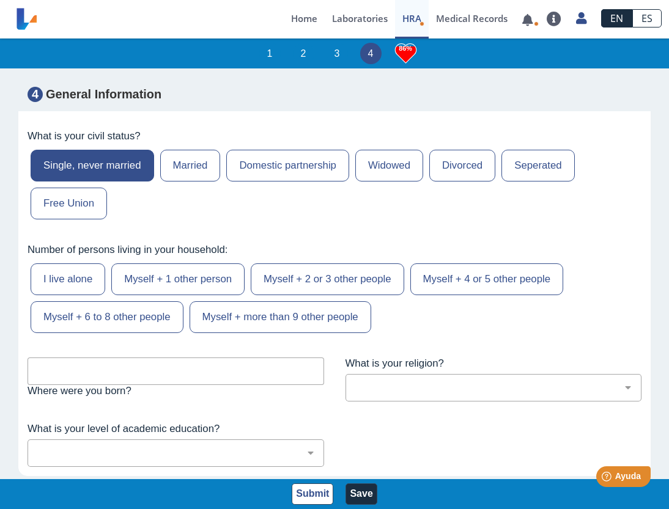
click at [187, 263] on label "Myself + 1 other person" at bounding box center [177, 279] width 133 height 32
click at [0, 0] on input "Myself + 1 other person" at bounding box center [0, 0] width 0 height 0
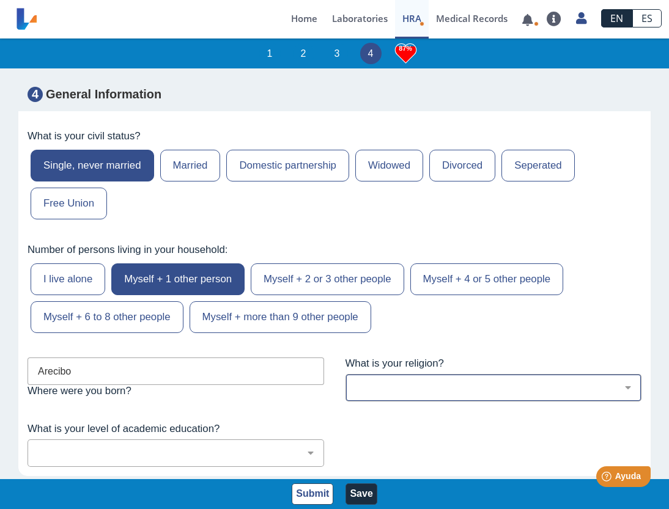
type input "Arecibo"
click at [413, 374] on div "[DEMOGRAPHIC_DATA] (any denomination) [DEMOGRAPHIC_DATA] [DEMOGRAPHIC_DATA] Sev…" at bounding box center [493, 388] width 297 height 28
click at [442, 374] on div "[DEMOGRAPHIC_DATA] (any denomination) [DEMOGRAPHIC_DATA] [DEMOGRAPHIC_DATA] Sev…" at bounding box center [493, 388] width 297 height 28
click at [626, 374] on div "[DEMOGRAPHIC_DATA] (any denomination) [DEMOGRAPHIC_DATA] [DEMOGRAPHIC_DATA] Sev…" at bounding box center [493, 388] width 297 height 28
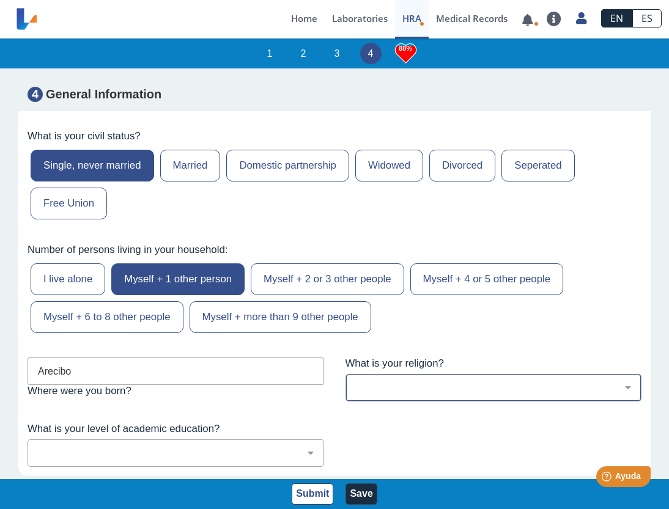
click at [626, 374] on div "[DEMOGRAPHIC_DATA] (any denomination) [DEMOGRAPHIC_DATA] [DEMOGRAPHIC_DATA] Sev…" at bounding box center [493, 388] width 297 height 28
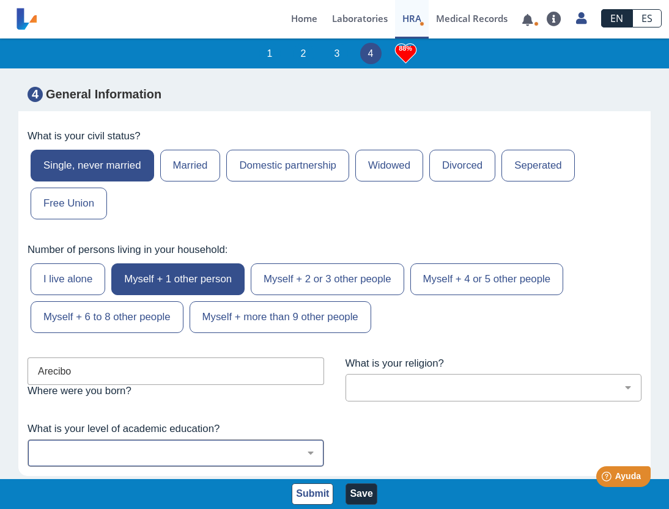
select select "6: 279"
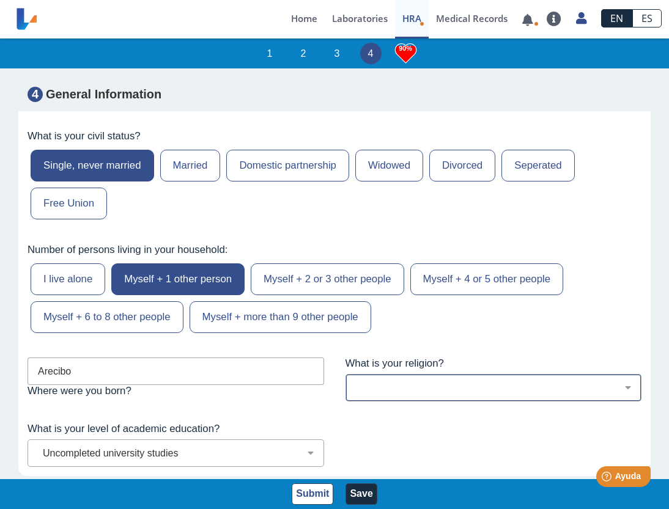
click at [394, 374] on div "[DEMOGRAPHIC_DATA] (any denomination) [DEMOGRAPHIC_DATA] [DEMOGRAPHIC_DATA] Sev…" at bounding box center [493, 388] width 297 height 28
select select "1: 216"
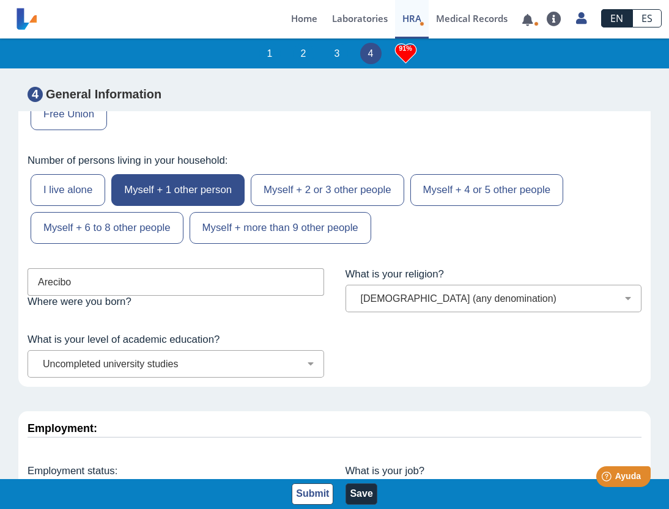
scroll to position [5354, 0]
click at [303, 482] on div "I am employed part-time I am employed full-time I am [DEMOGRAPHIC_DATA] I am ou…" at bounding box center [176, 496] width 297 height 28
select select "10: 142"
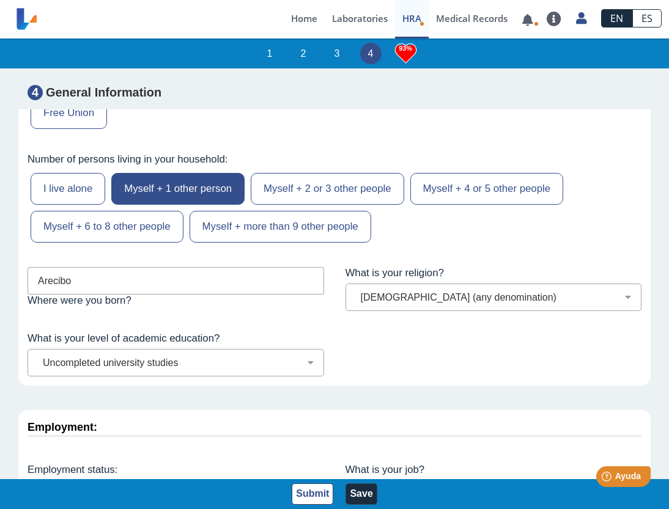
scroll to position [1, 0]
click at [364, 490] on button "Save" at bounding box center [360, 494] width 31 height 21
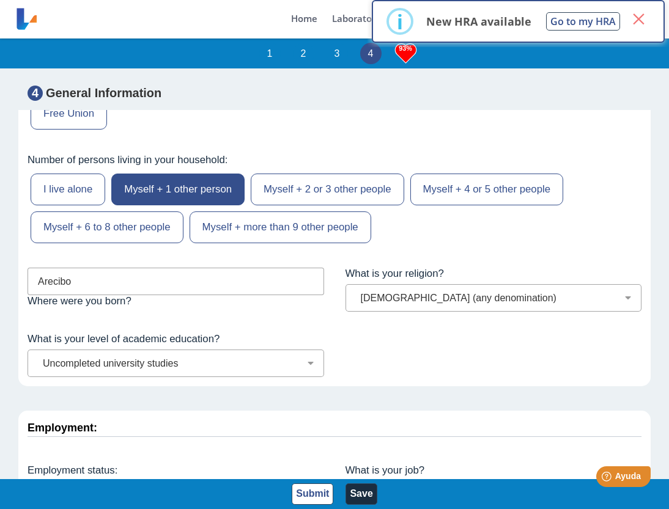
click at [640, 20] on button "×" at bounding box center [638, 19] width 22 height 22
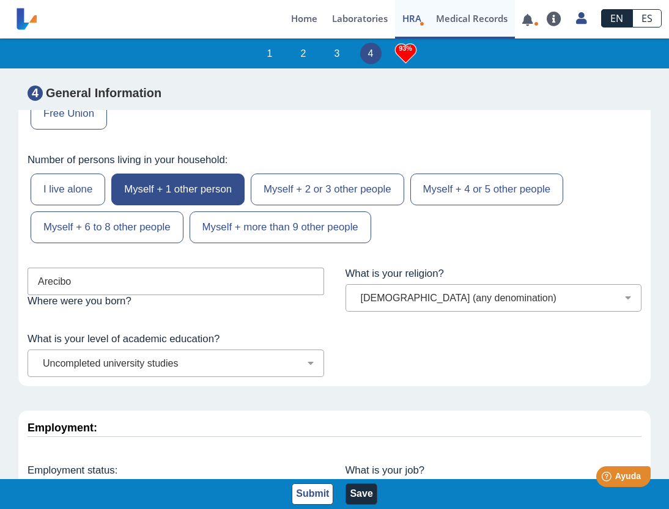
click at [474, 19] on link "Medical Records" at bounding box center [472, 19] width 86 height 39
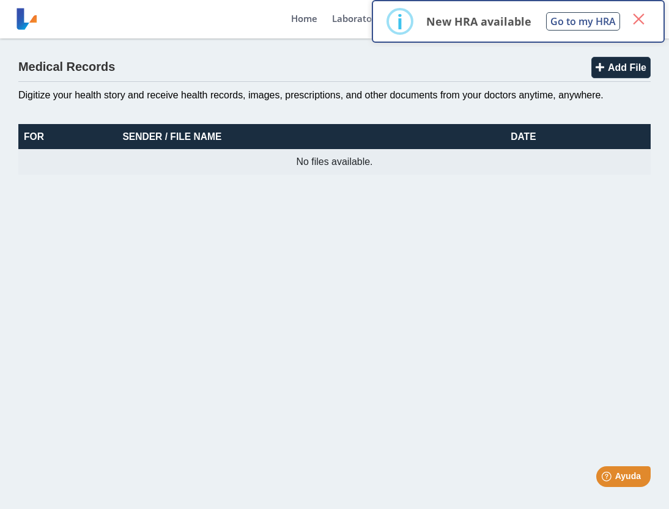
click at [638, 19] on button "×" at bounding box center [638, 19] width 22 height 22
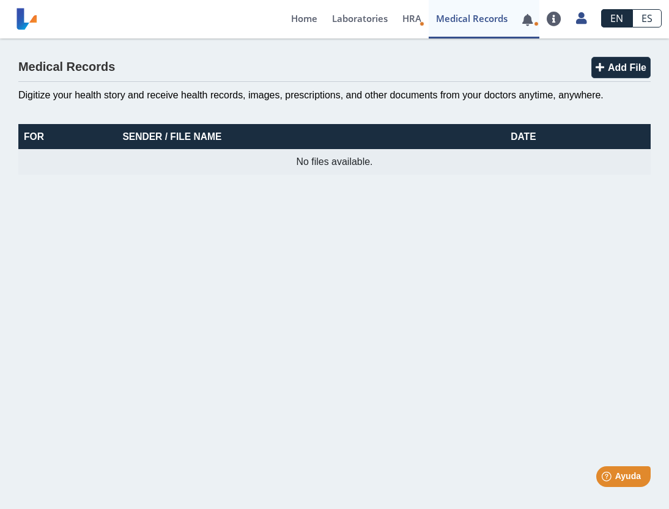
click at [533, 22] on link at bounding box center [527, 19] width 25 height 9
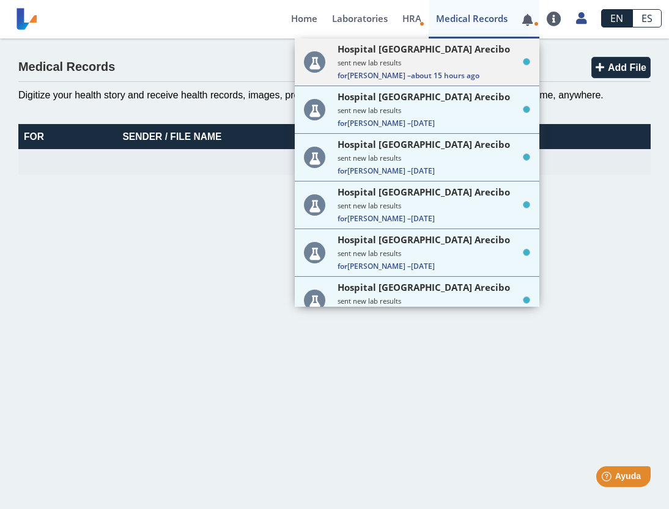
click at [473, 75] on span "For [PERSON_NAME] – about 15 hours ago" at bounding box center [433, 75] width 193 height 10
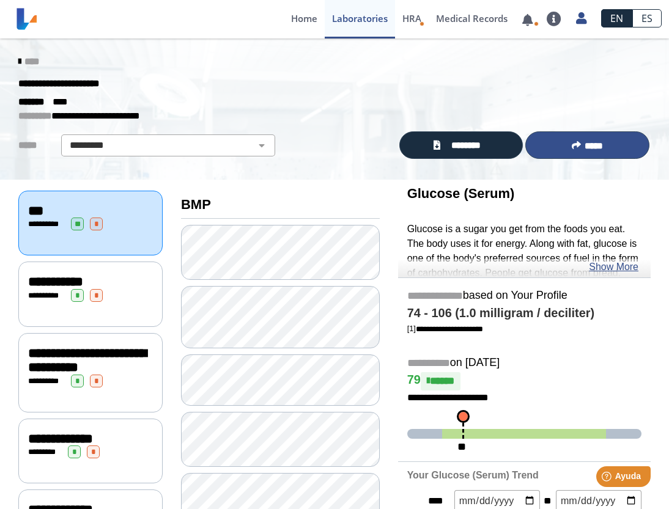
click at [595, 142] on span "*****" at bounding box center [593, 145] width 18 height 9
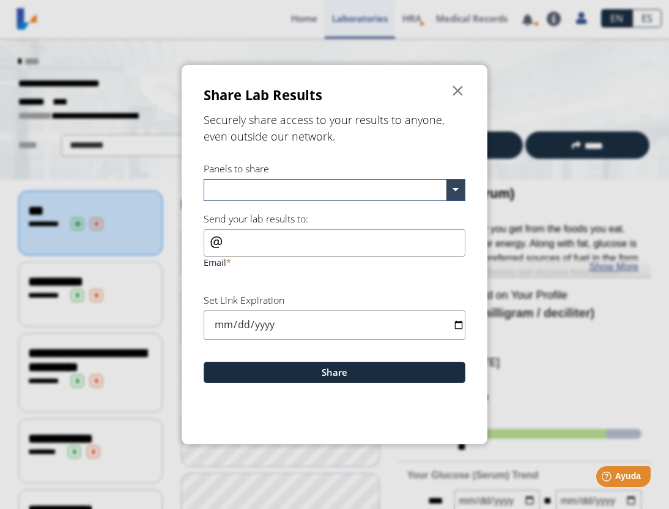
click at [321, 191] on input "text" at bounding box center [327, 192] width 238 height 18
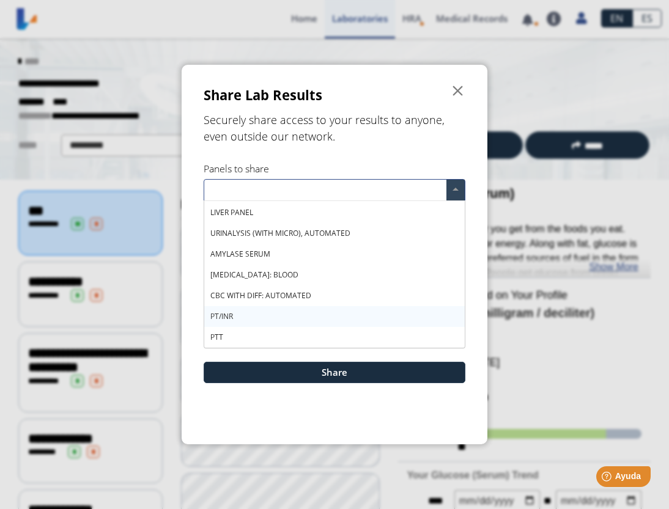
scroll to position [20, 0]
click at [174, 99] on ngb-modal-window "Share Lab Results  Securely share access to your results to anyone, even outsi…" at bounding box center [334, 254] width 669 height 509
